Goal: Information Seeking & Learning: Learn about a topic

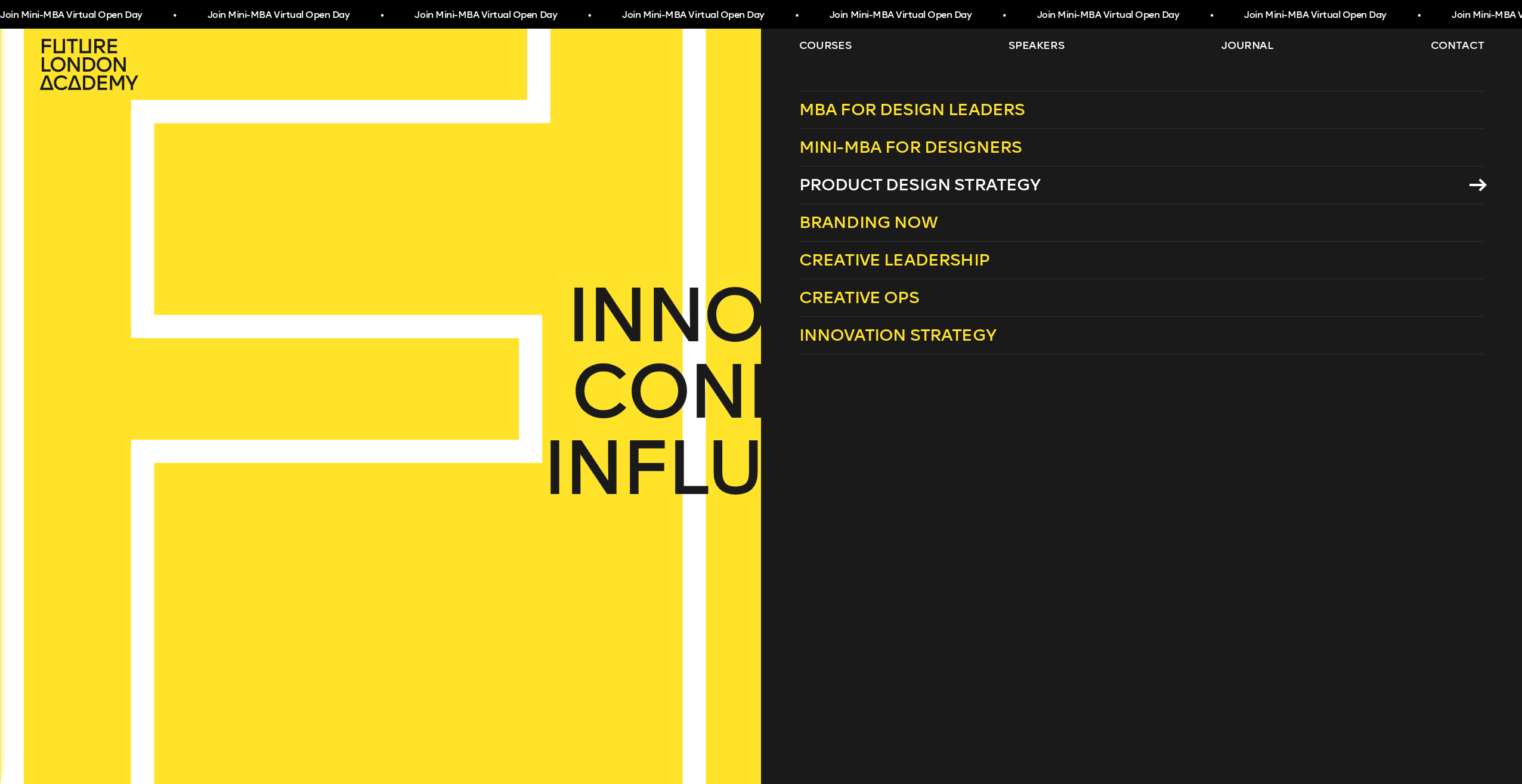
click at [893, 183] on span "Product Design Strategy" at bounding box center [920, 184] width 241 height 19
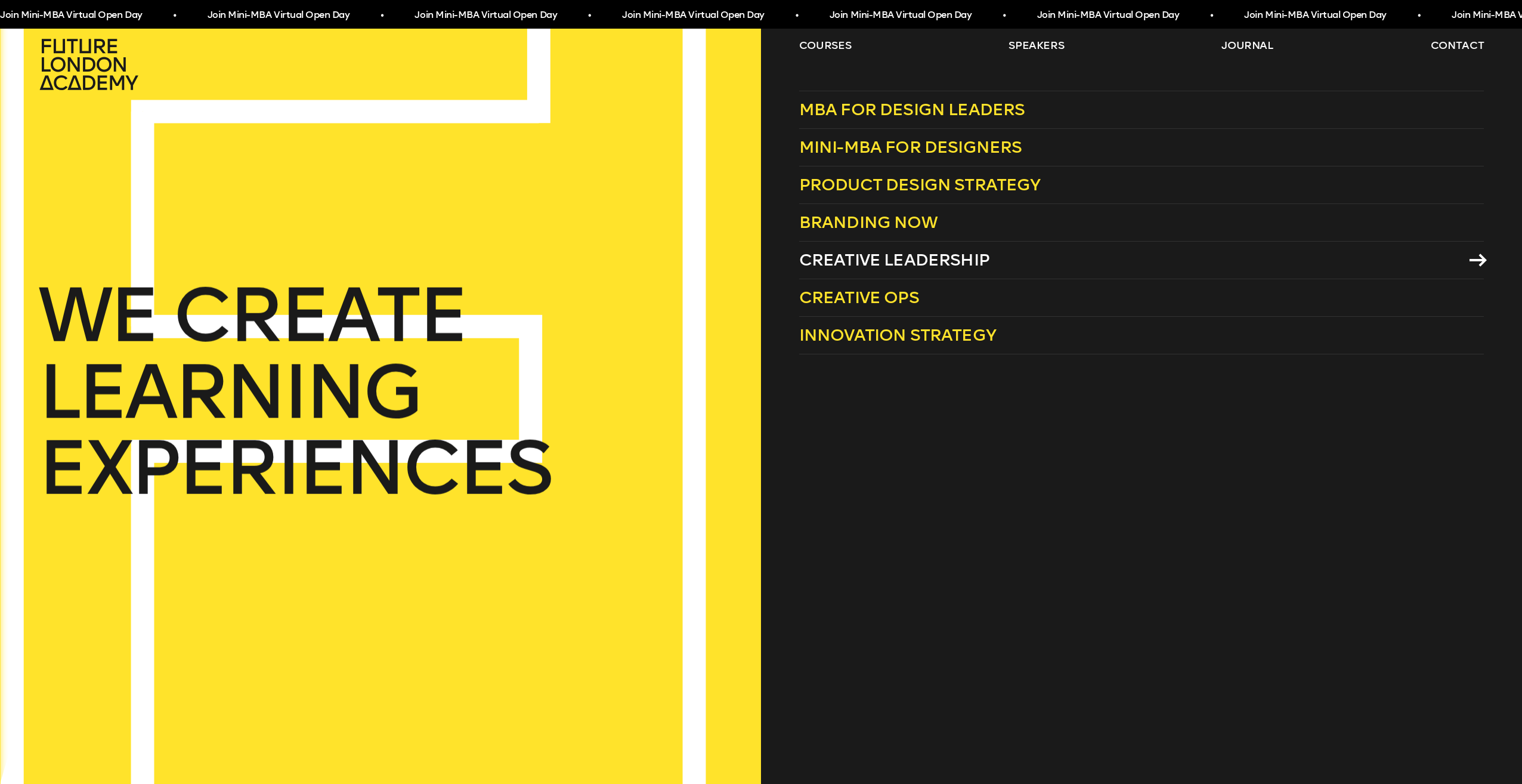
click at [900, 264] on span "Creative Leadership" at bounding box center [894, 259] width 190 height 19
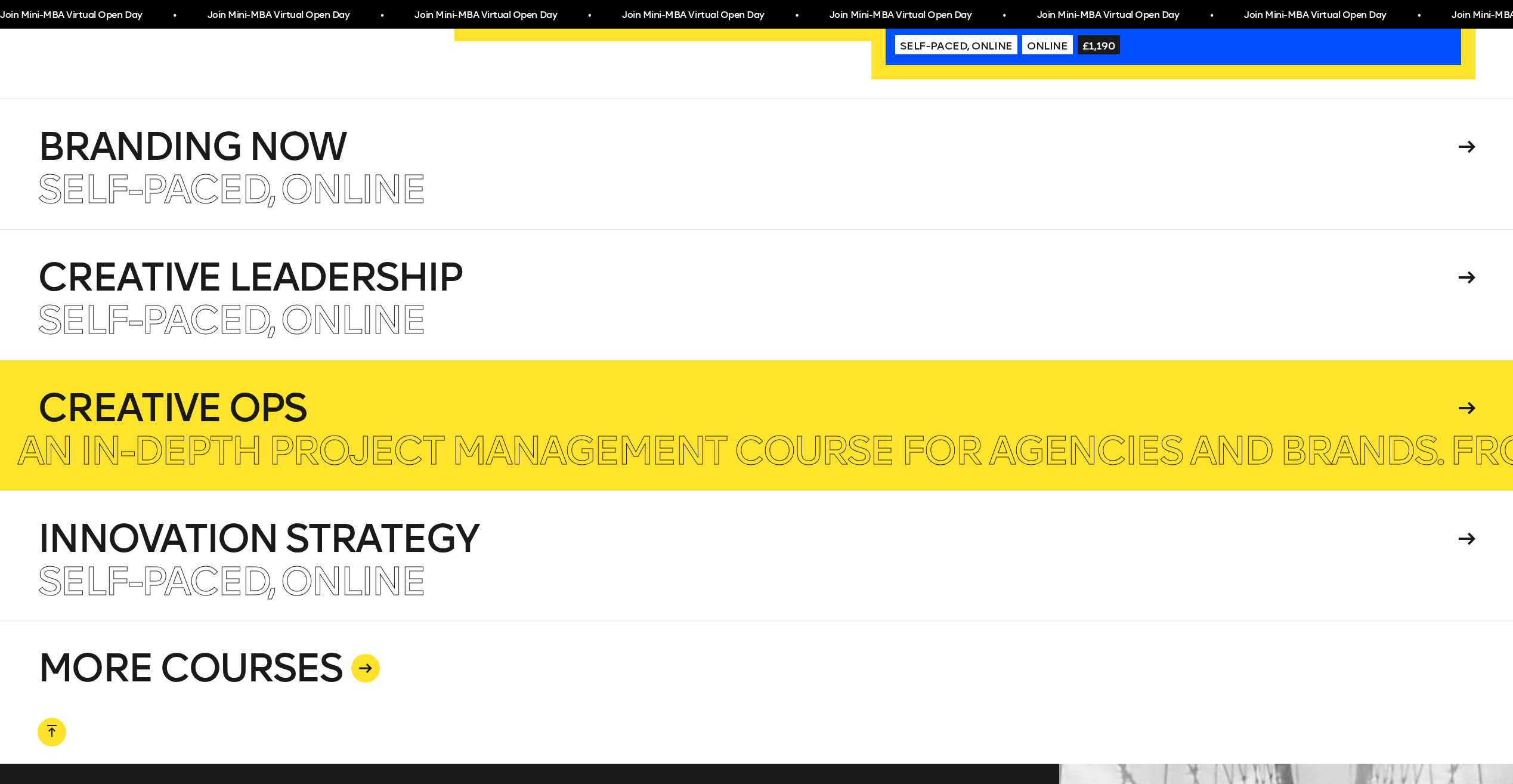
scroll to position [3436, 0]
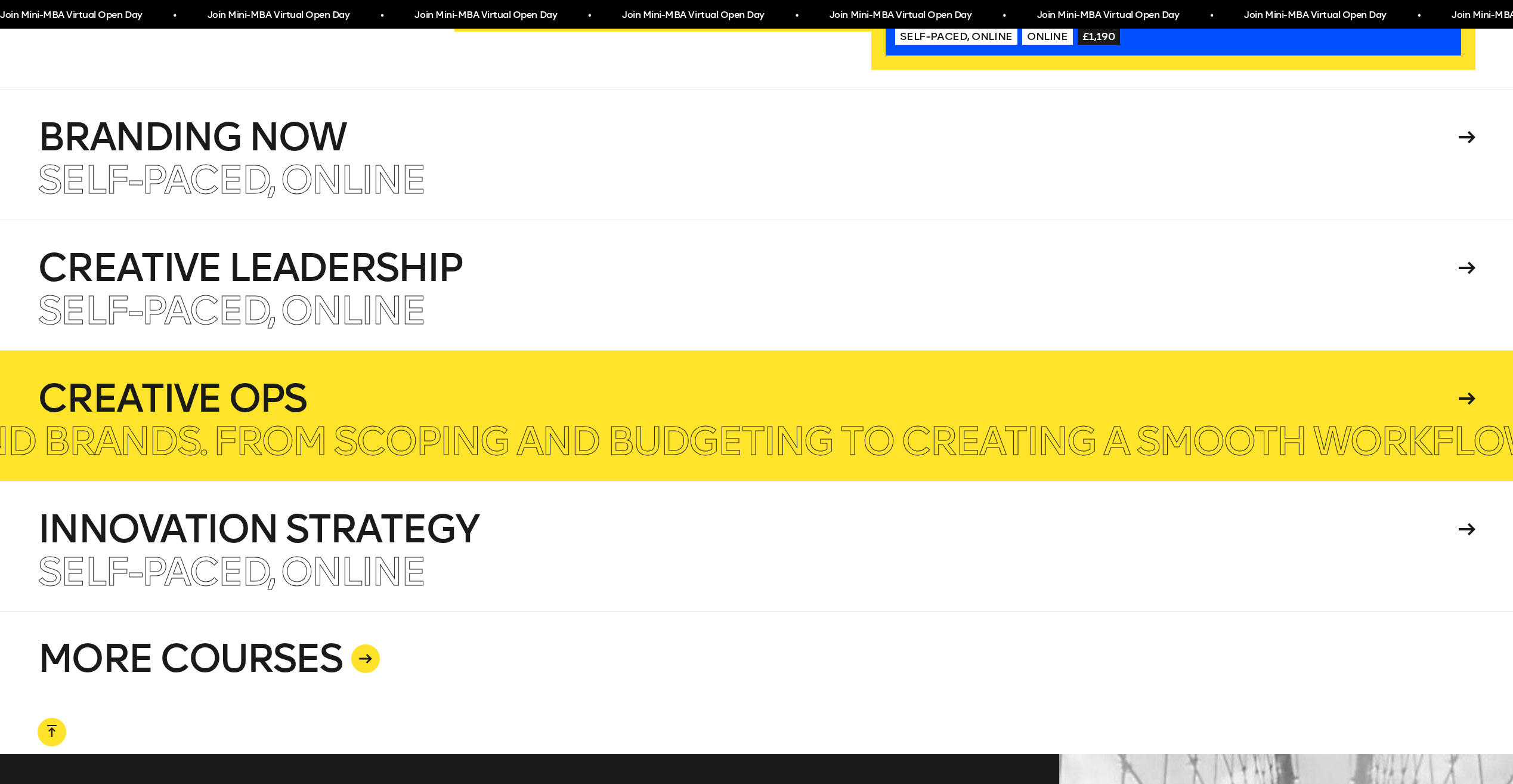
click at [379, 407] on h4 "Creative Ops" at bounding box center [745, 398] width 1417 height 38
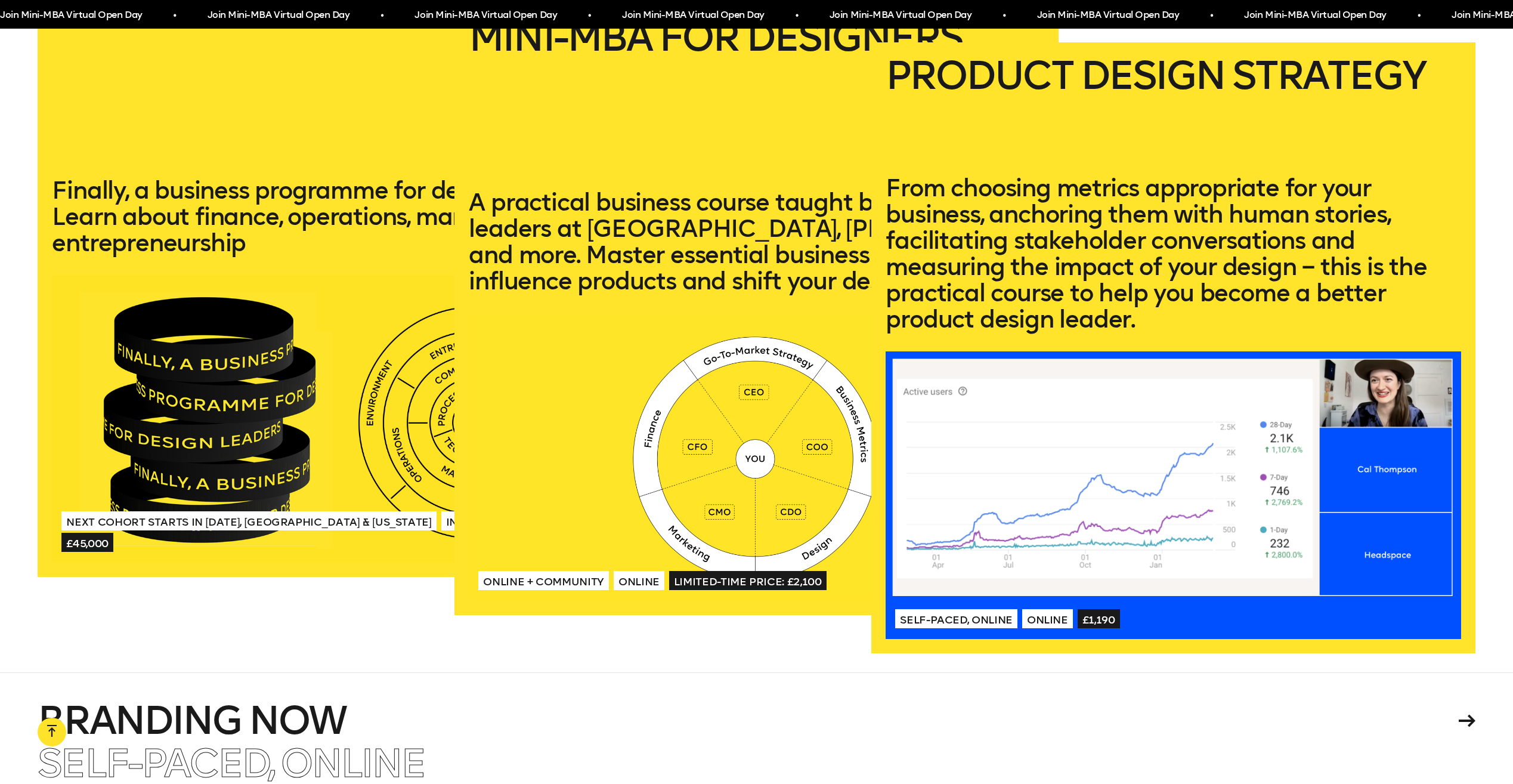
scroll to position [2840, 0]
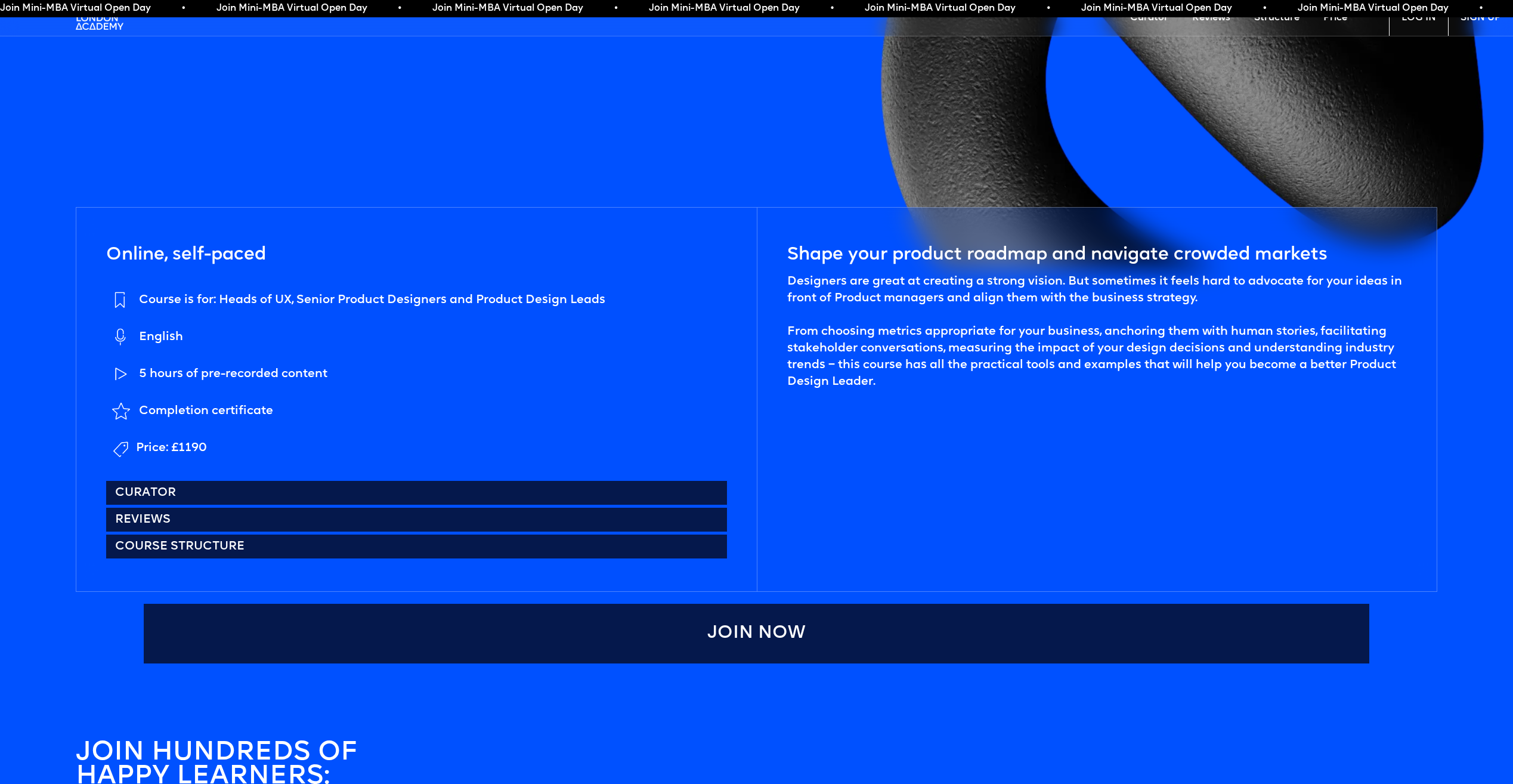
scroll to position [715, 0]
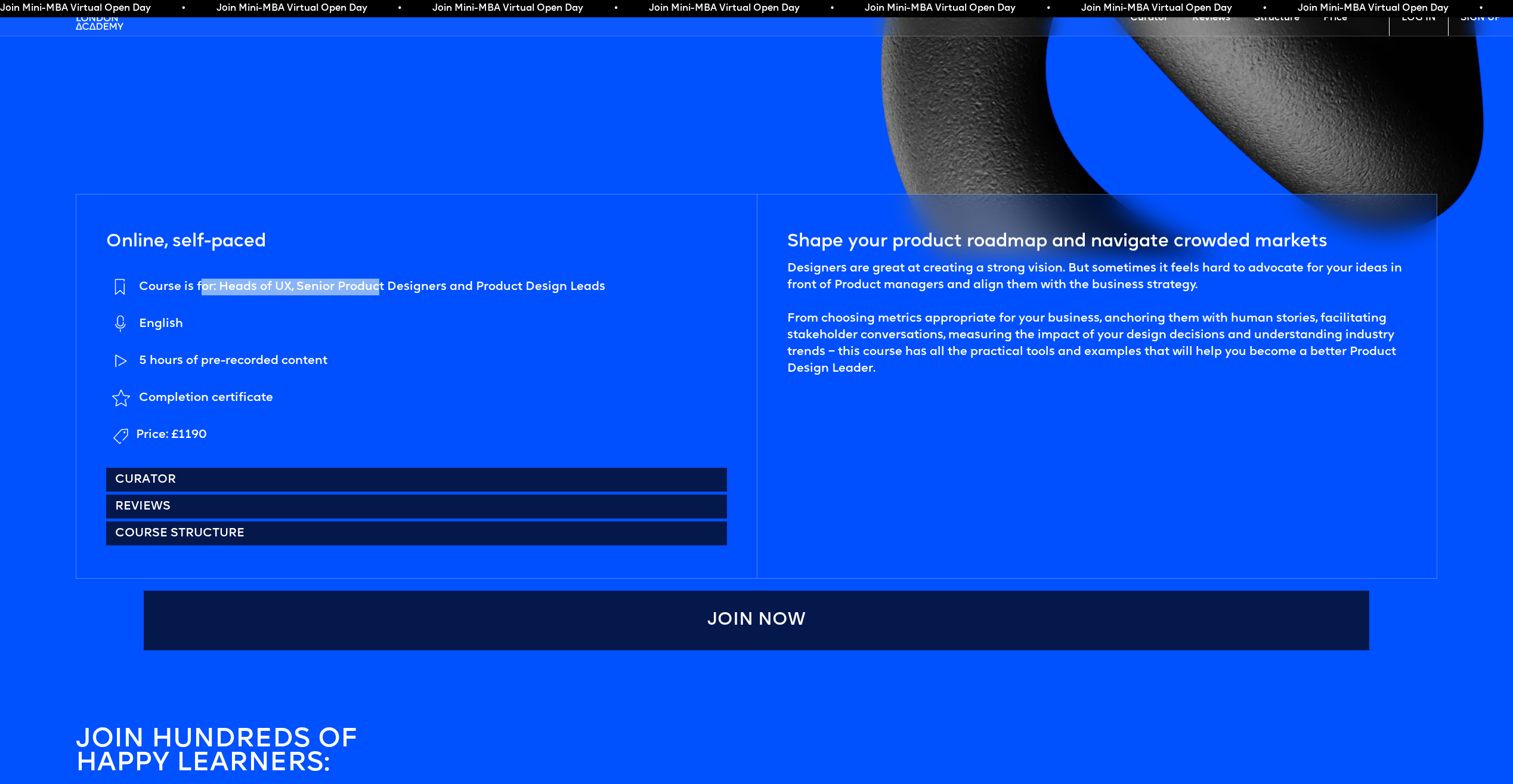
drag, startPoint x: 199, startPoint y: 297, endPoint x: 381, endPoint y: 288, distance: 182.2
click at [381, 288] on li "Course is for: Heads of UX, Senior Product Designers and Product Design Leads" at bounding box center [356, 288] width 499 height 31
drag, startPoint x: 381, startPoint y: 288, endPoint x: 391, endPoint y: 321, distance: 34.5
click at [391, 321] on li "English" at bounding box center [356, 325] width 499 height 31
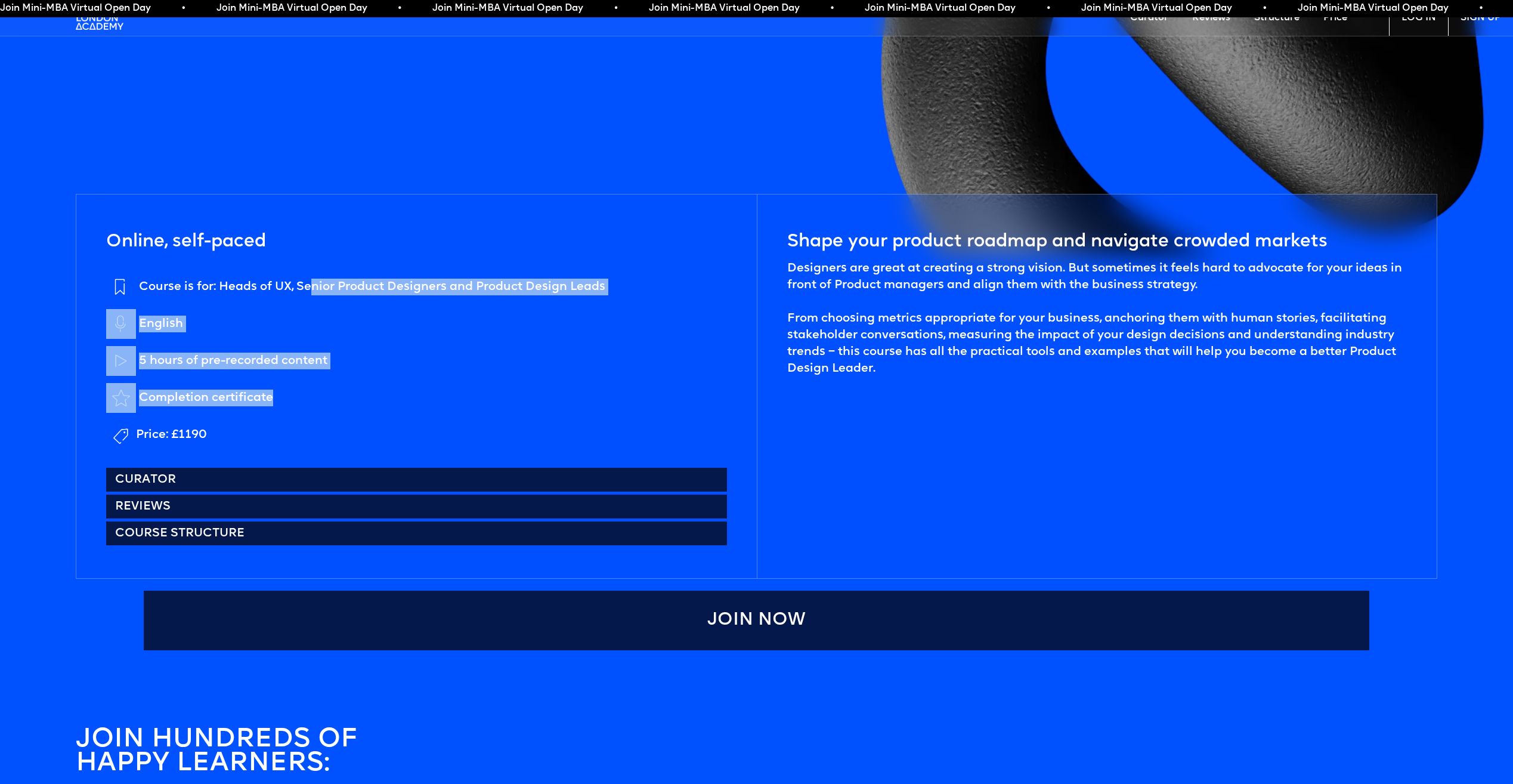
drag, startPoint x: 312, startPoint y: 290, endPoint x: 577, endPoint y: 385, distance: 281.5
click at [577, 385] on ul "Course is for: Heads of UX, Senior Product Designers and Product Design Leads E…" at bounding box center [356, 361] width 499 height 177
click at [577, 385] on li "Completion certificate" at bounding box center [356, 399] width 499 height 31
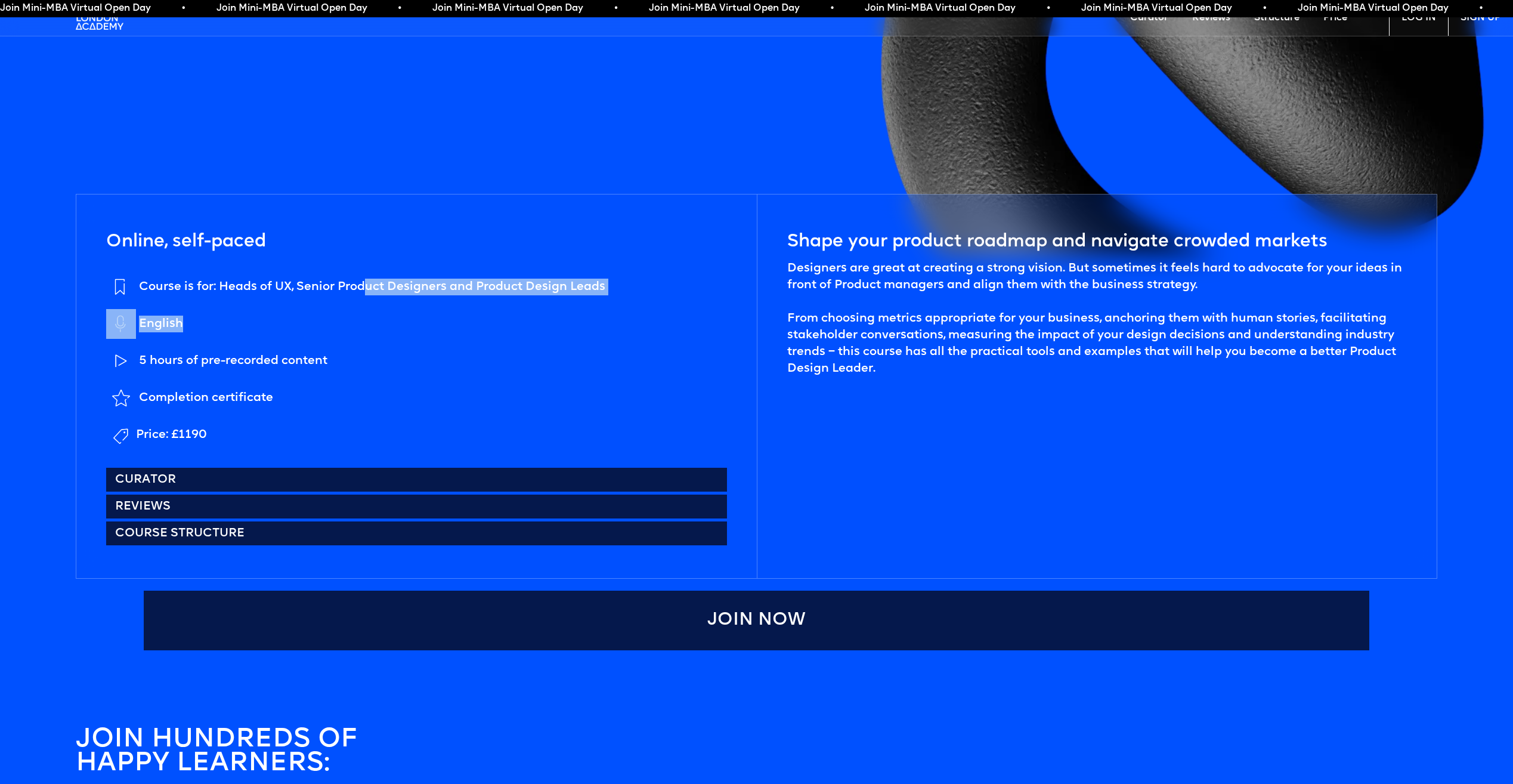
drag, startPoint x: 459, startPoint y: 303, endPoint x: 361, endPoint y: 282, distance: 100.2
click at [361, 282] on ul "Course is for: Heads of UX, Senior Product Designers and Product Design Leads E…" at bounding box center [356, 361] width 499 height 177
drag, startPoint x: 361, startPoint y: 282, endPoint x: 301, endPoint y: 325, distance: 73.8
click at [301, 325] on li "English" at bounding box center [356, 325] width 499 height 31
click at [318, 282] on div "Course is for: Heads of UX, Senior Product Designers and Product Design Leads" at bounding box center [372, 287] width 467 height 16
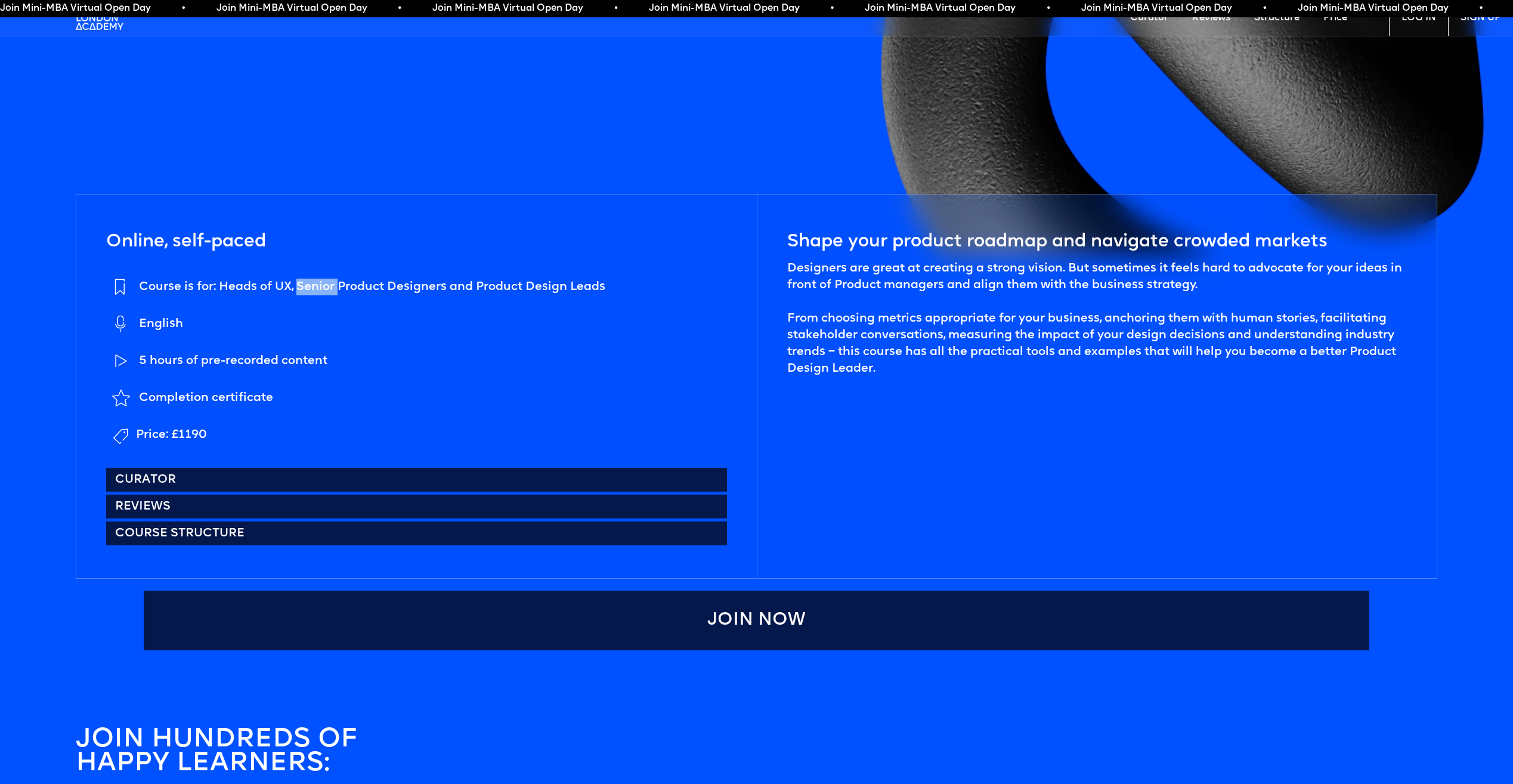
click at [318, 282] on div "Course is for: Heads of UX, Senior Product Designers and Product Design Leads" at bounding box center [372, 287] width 467 height 16
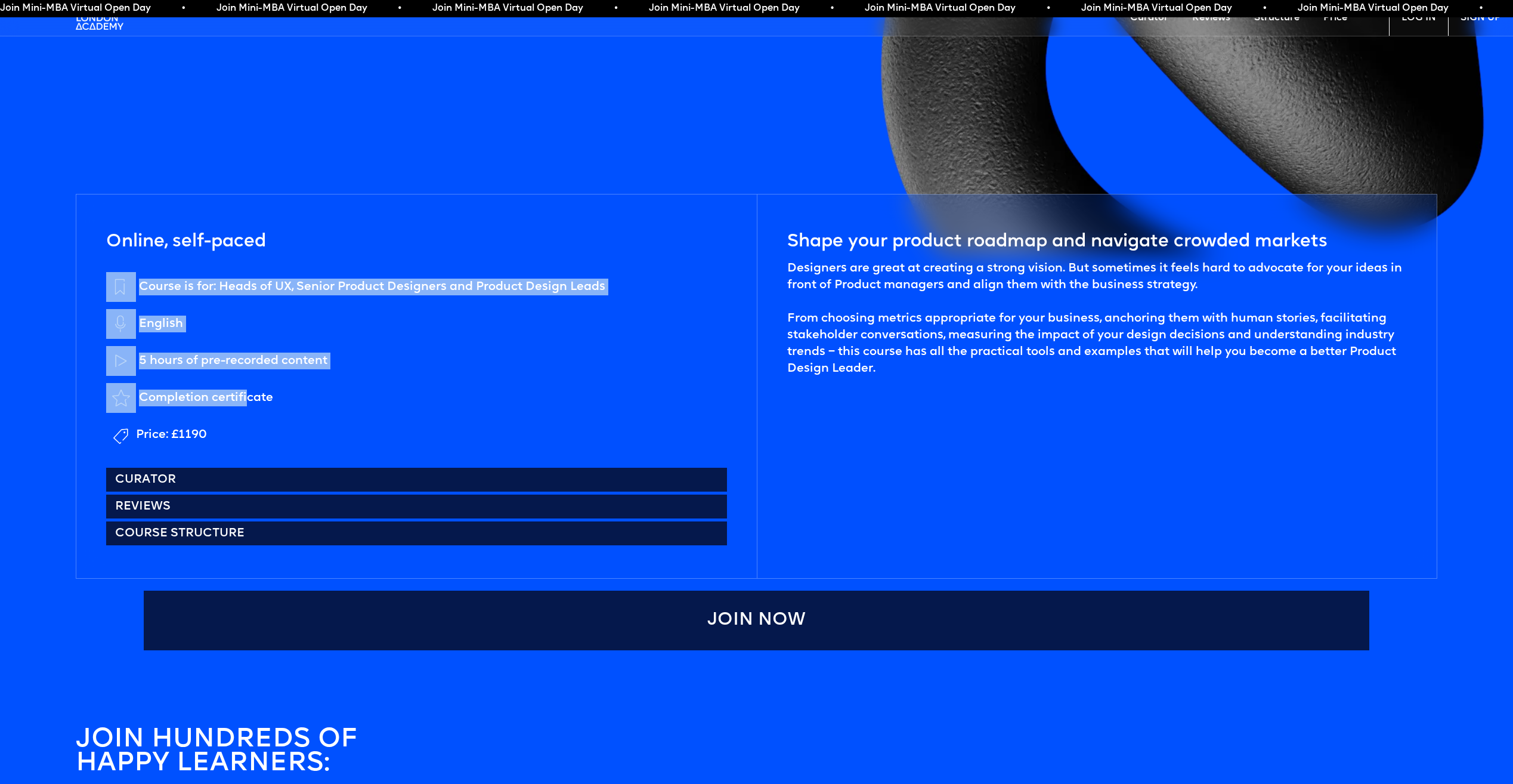
drag, startPoint x: 249, startPoint y: 413, endPoint x: 86, endPoint y: 259, distance: 224.2
click at [86, 259] on div "Online, self-paced Course is for: Heads of UX, Senior Product Designers and Pro…" at bounding box center [416, 386] width 680 height 384
drag, startPoint x: 218, startPoint y: 436, endPoint x: 132, endPoint y: 272, distance: 185.2
click at [132, 272] on ul "Course is for: Heads of UX, Senior Product Designers and Product Design Leads E…" at bounding box center [356, 361] width 499 height 177
click at [229, 396] on div "Completion certificate" at bounding box center [206, 398] width 134 height 16
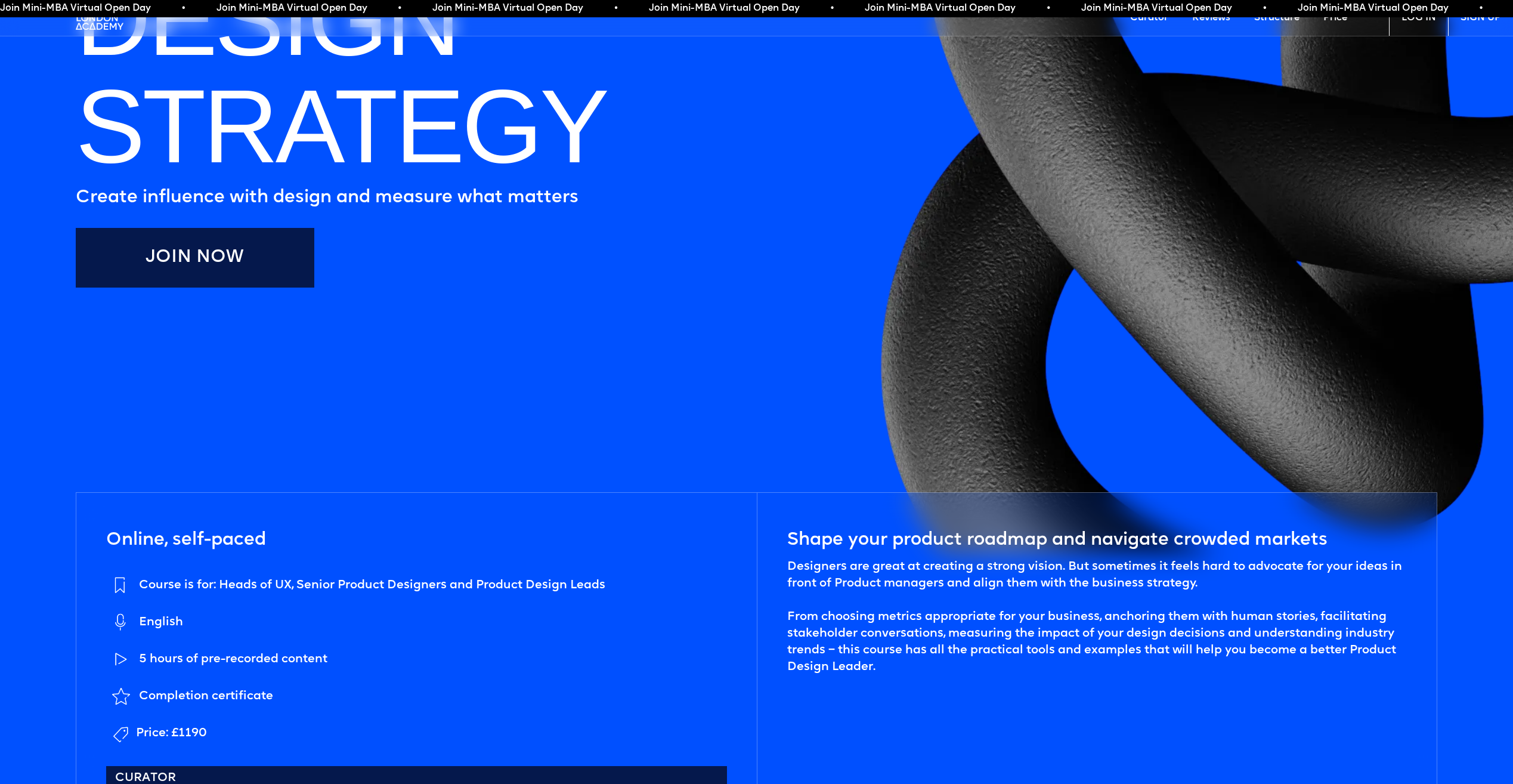
scroll to position [656, 0]
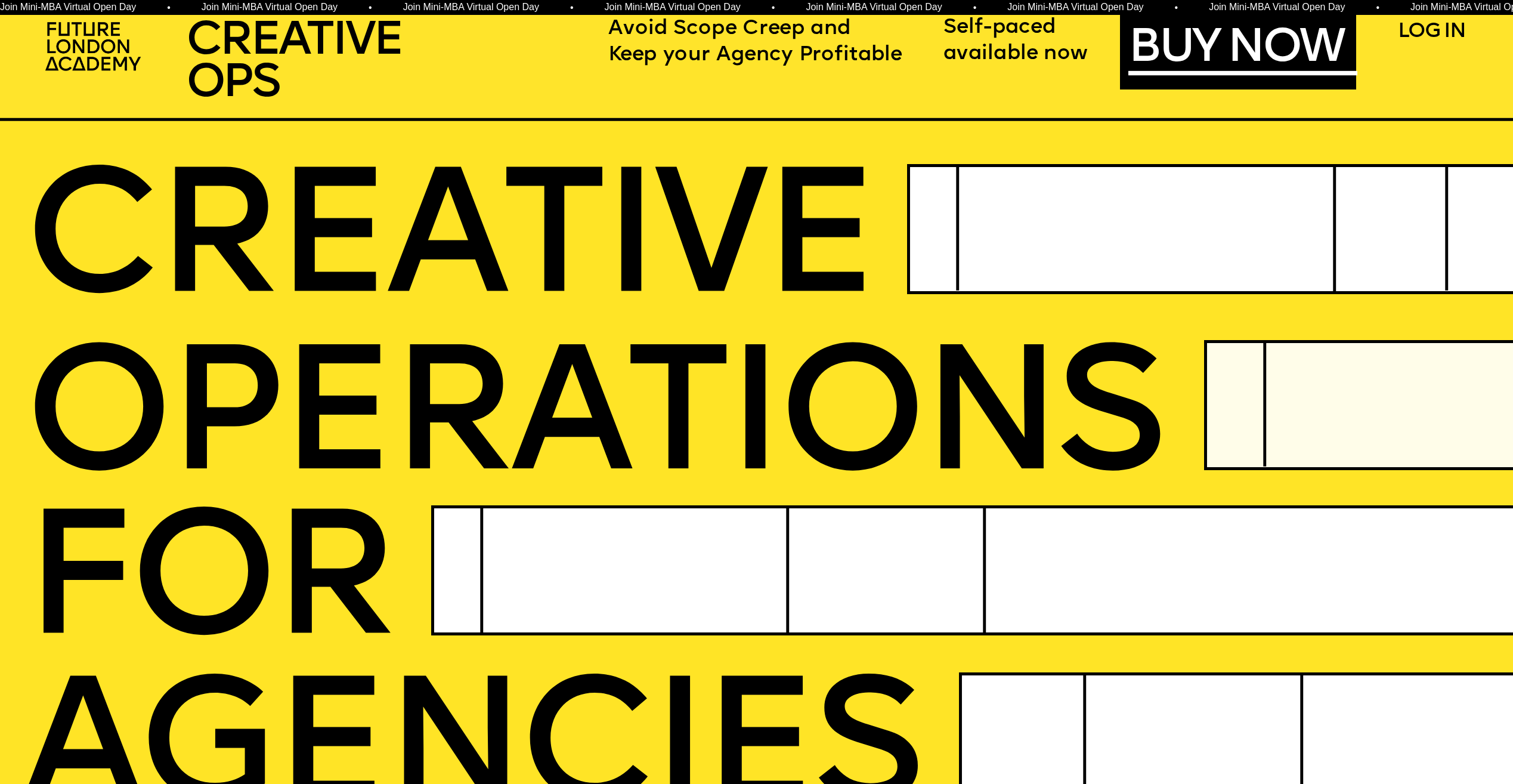
scroll to position [238, 0]
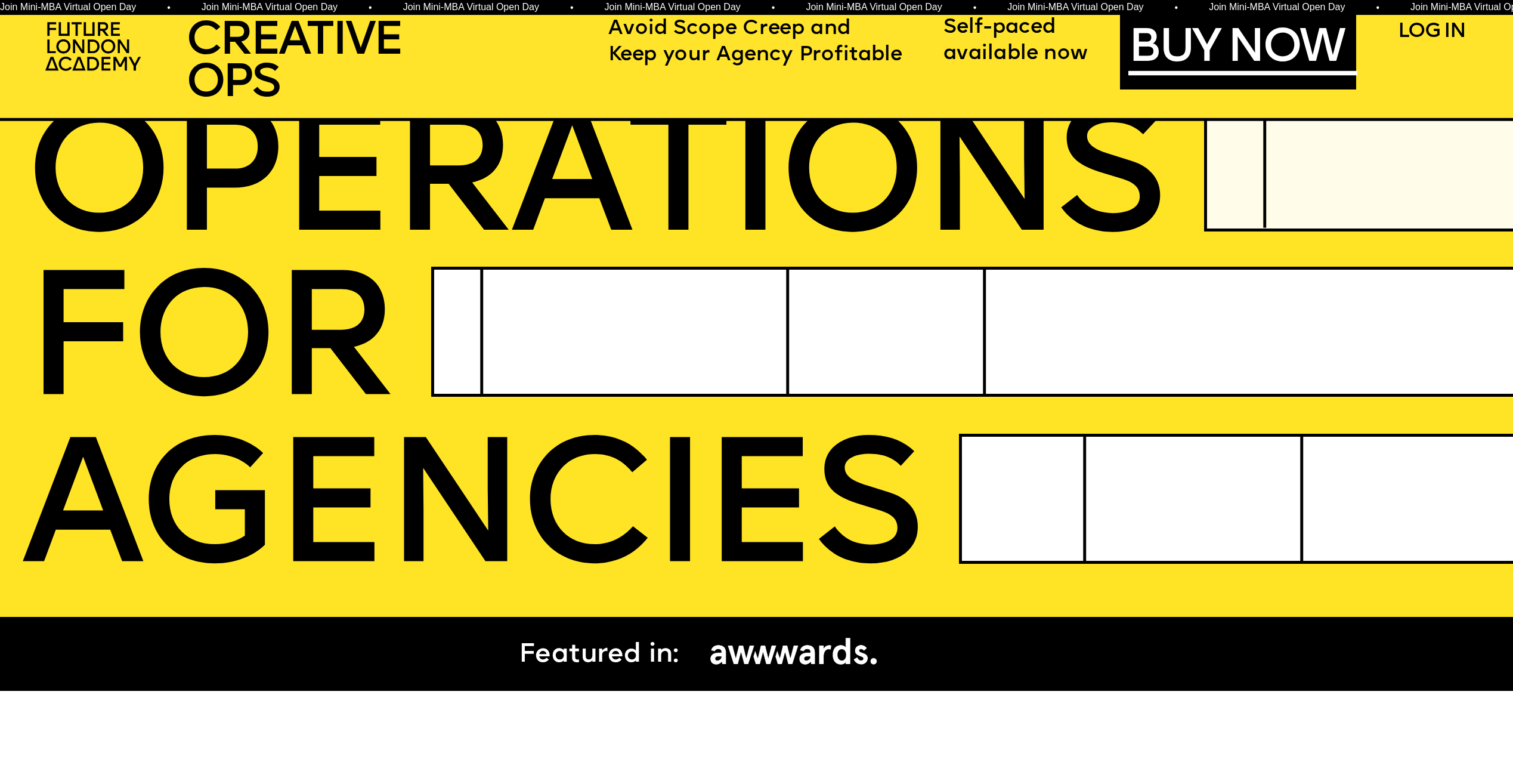
click at [1058, 537] on icon at bounding box center [1344, 499] width 770 height 130
click at [1104, 520] on icon at bounding box center [1344, 499] width 770 height 130
